Goal: Transaction & Acquisition: Purchase product/service

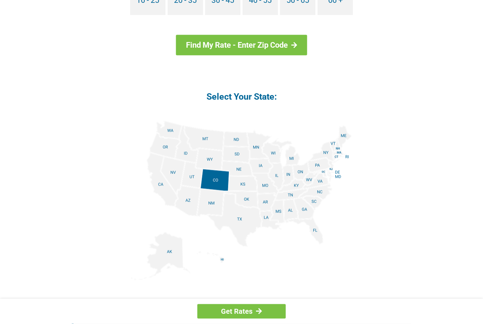
scroll to position [763, 0]
click at [186, 201] on img at bounding box center [241, 200] width 221 height 159
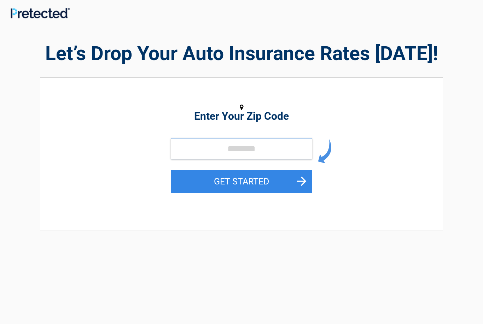
click at [205, 147] on input "tel" at bounding box center [241, 148] width 141 height 21
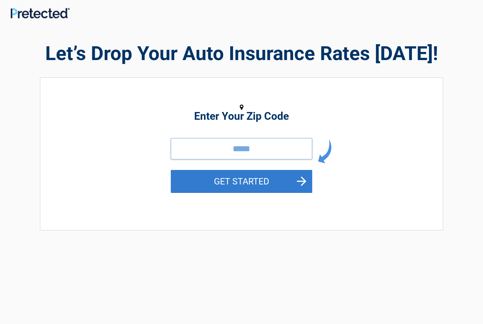
type input "*****"
click at [253, 183] on button "GET STARTED" at bounding box center [241, 181] width 141 height 23
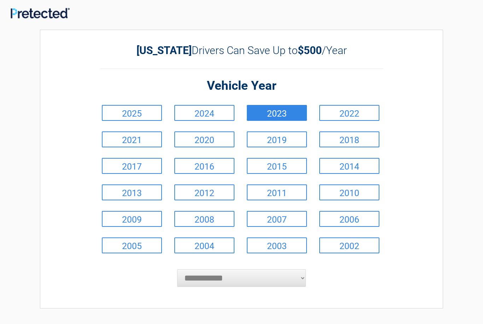
click at [292, 114] on link "2023" at bounding box center [277, 113] width 60 height 16
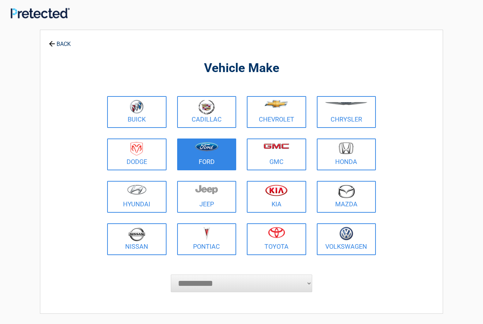
click at [213, 160] on link "Ford" at bounding box center [206, 155] width 59 height 32
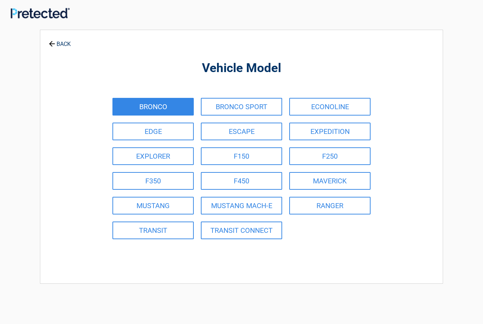
click at [151, 109] on link "BRONCO" at bounding box center [152, 107] width 81 height 18
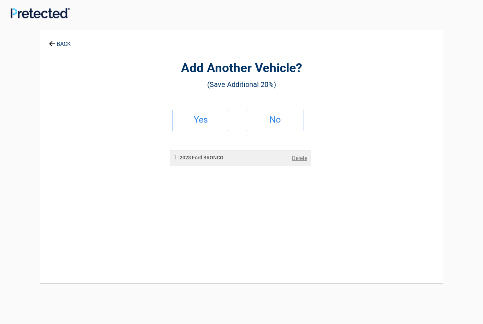
click at [203, 161] on h2 "1 | 2023 Ford BRONCO" at bounding box center [199, 157] width 50 height 7
click at [264, 123] on link "No" at bounding box center [275, 120] width 57 height 21
